Goal: Communication & Community: Answer question/provide support

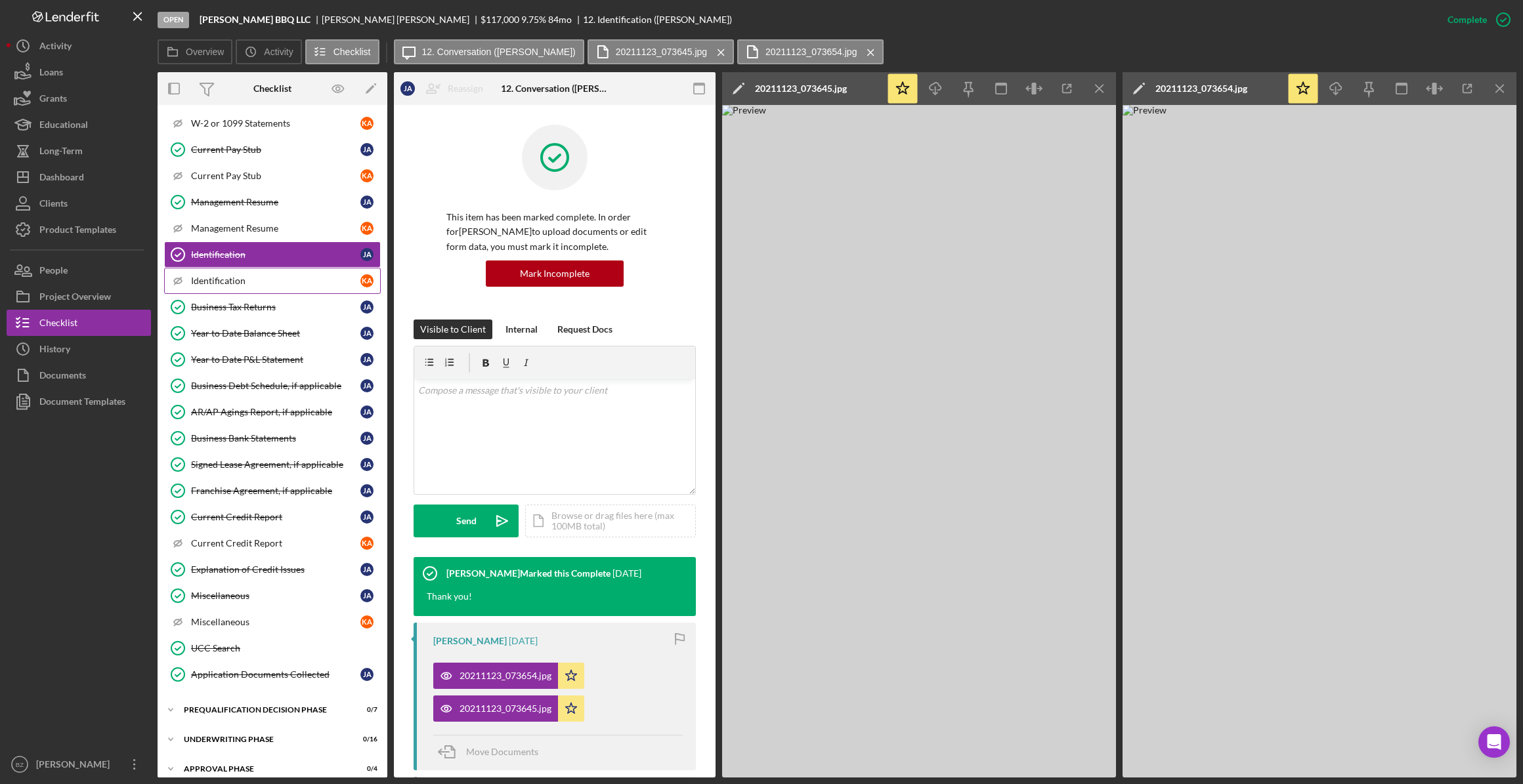
scroll to position [544, 0]
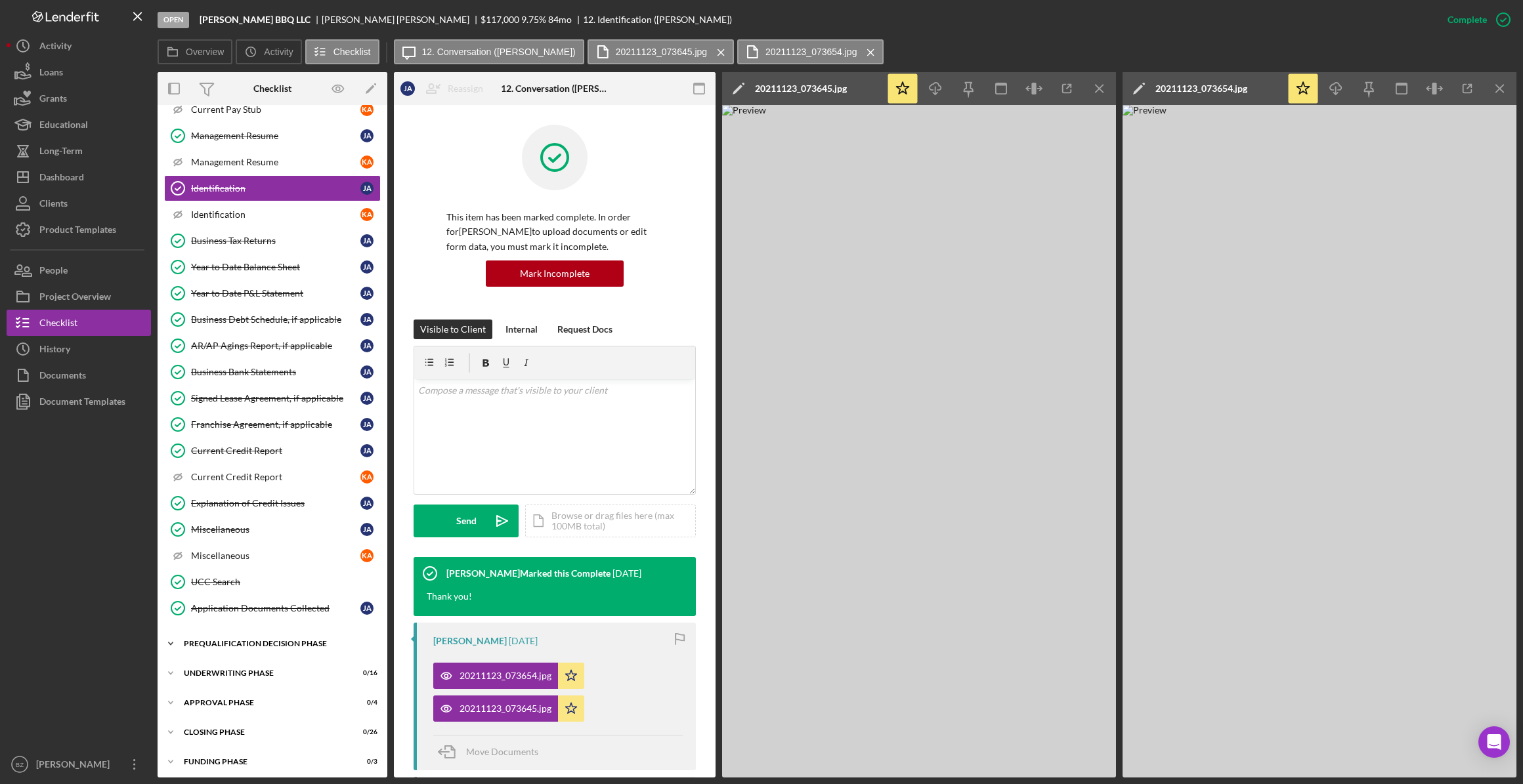
click at [226, 640] on div "Prequalification Decision Phase" at bounding box center [277, 644] width 187 height 8
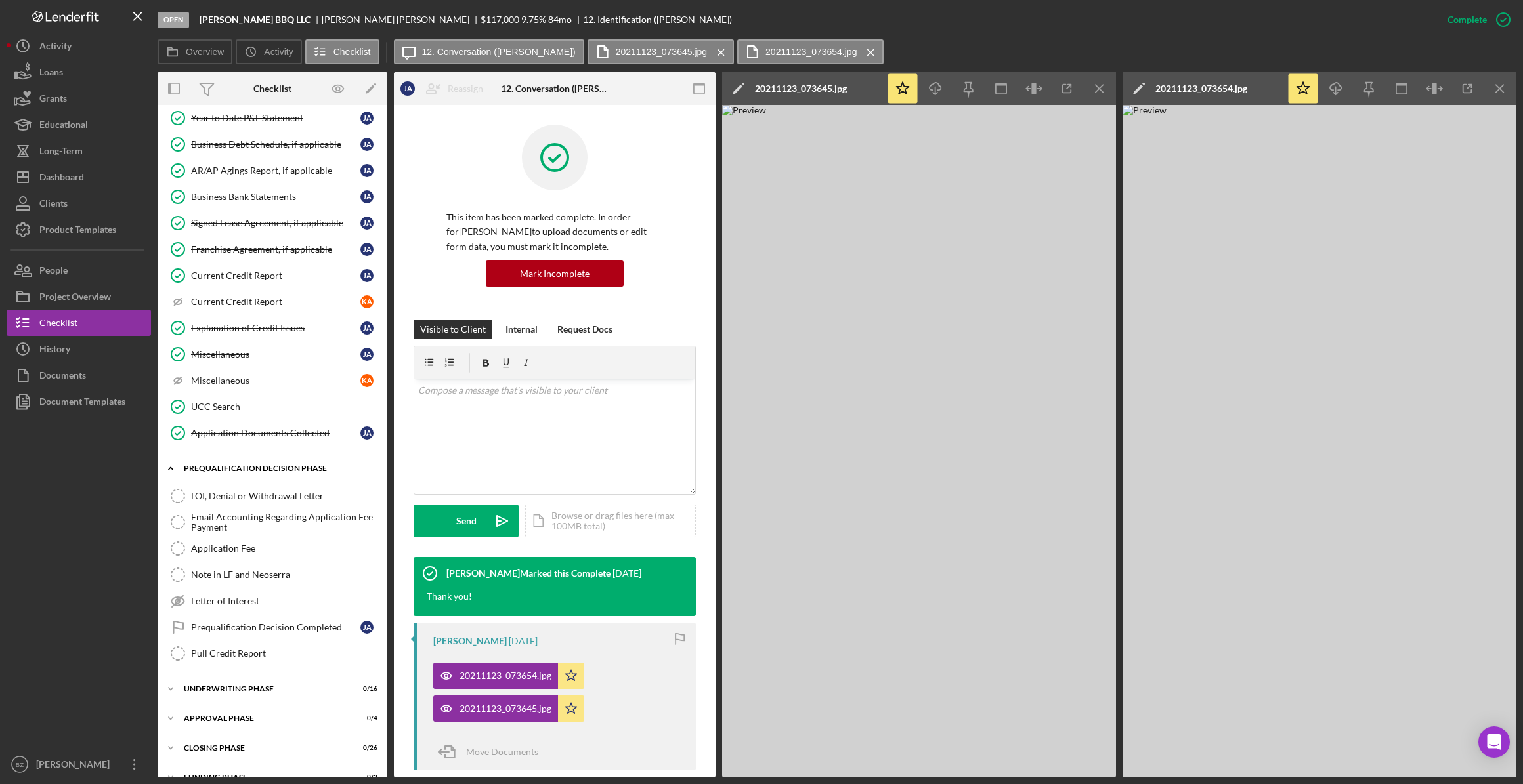
scroll to position [722, 0]
click at [249, 645] on div "Pull Credit Report" at bounding box center [285, 650] width 189 height 11
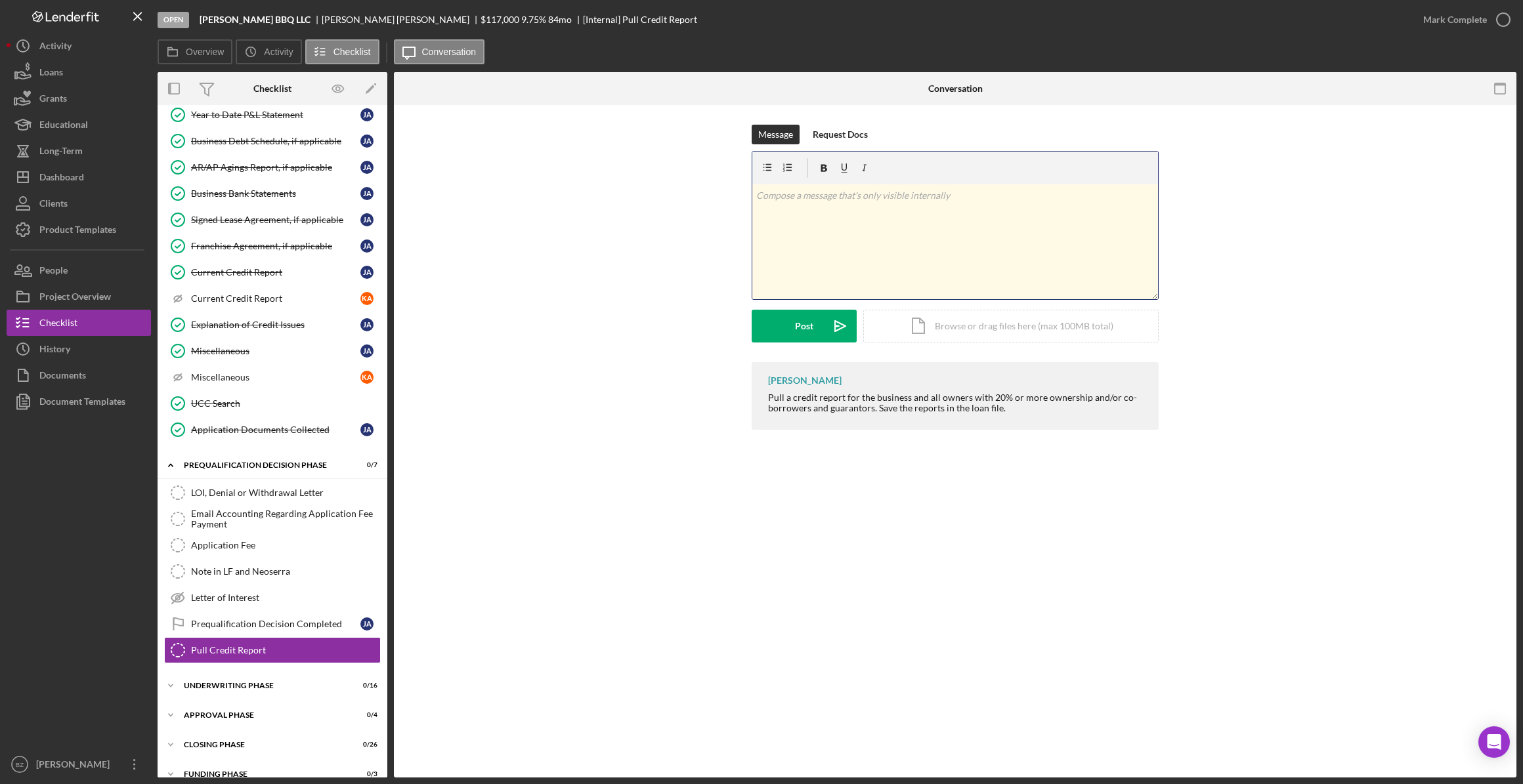
click at [779, 200] on p at bounding box center [956, 196] width 398 height 15
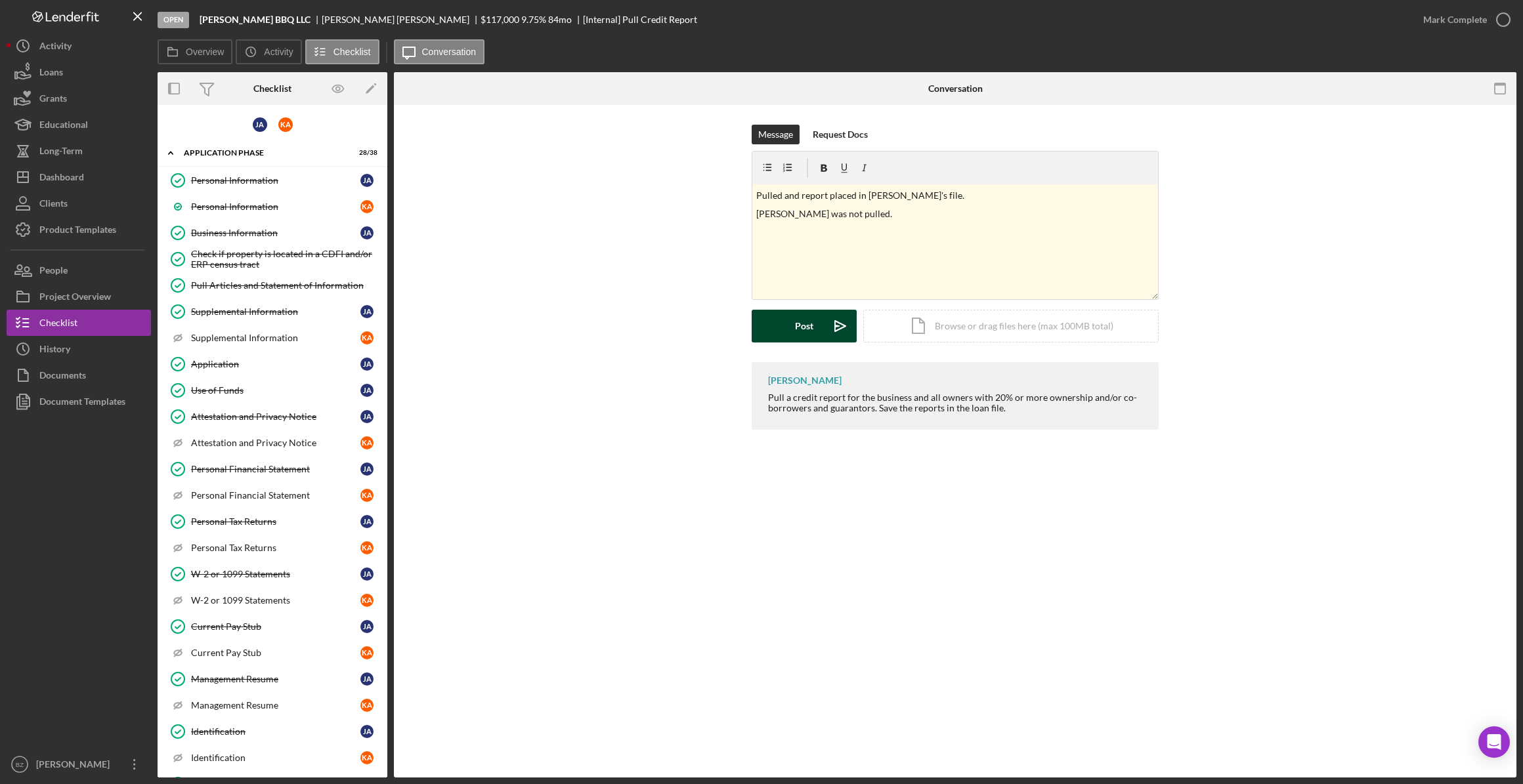
click at [824, 330] on icon "Icon/icon-invite-send" at bounding box center [840, 326] width 33 height 32
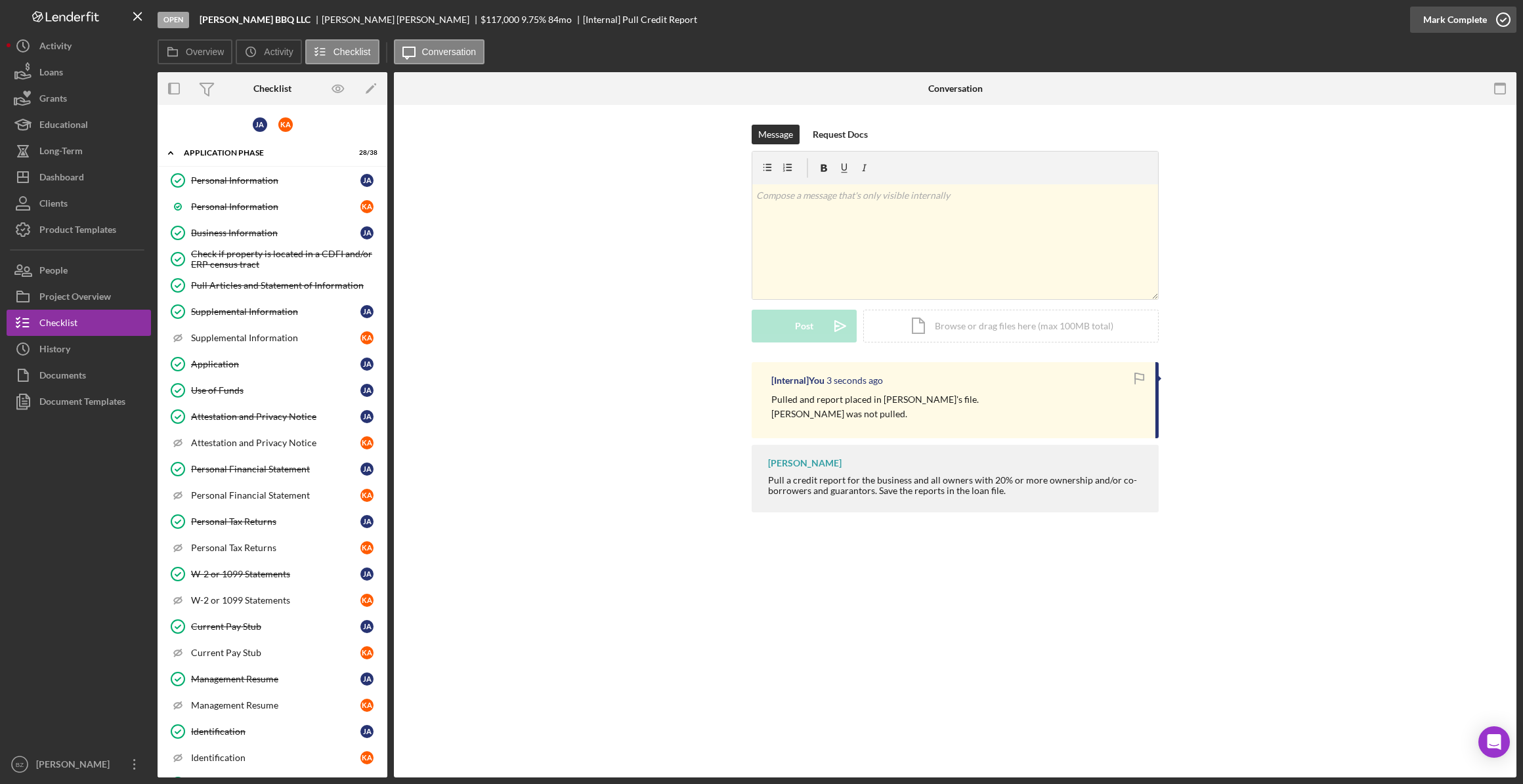
click at [1506, 23] on icon "button" at bounding box center [1503, 19] width 33 height 32
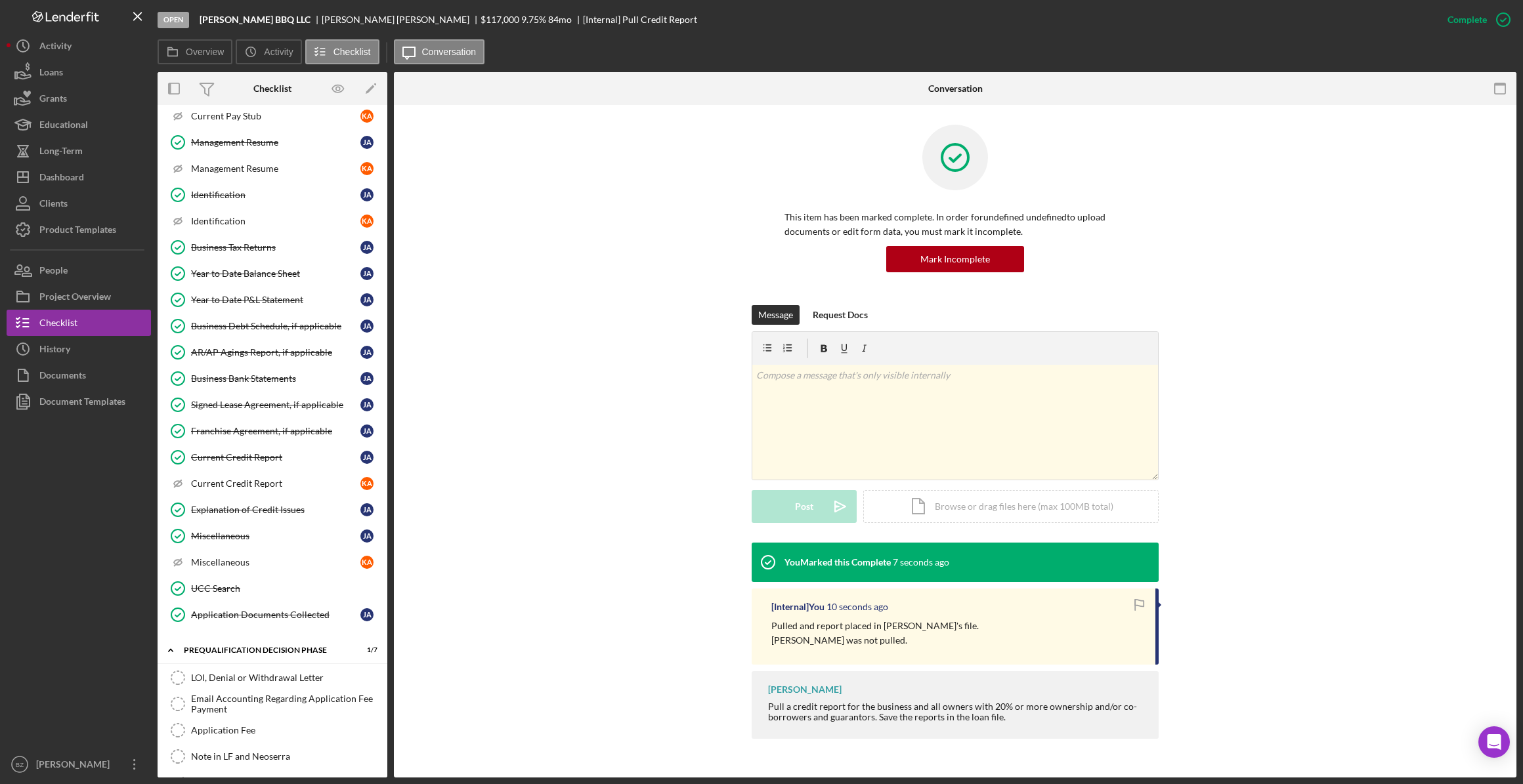
scroll to position [716, 0]
